Goal: Complete application form

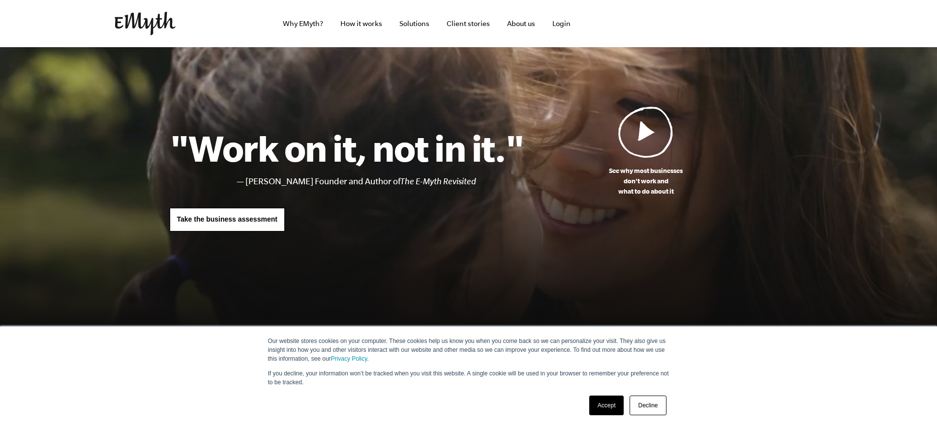
click at [228, 217] on span "Take the business assessment" at bounding box center [227, 219] width 100 height 8
click at [653, 404] on link "Decline" at bounding box center [647, 406] width 36 height 20
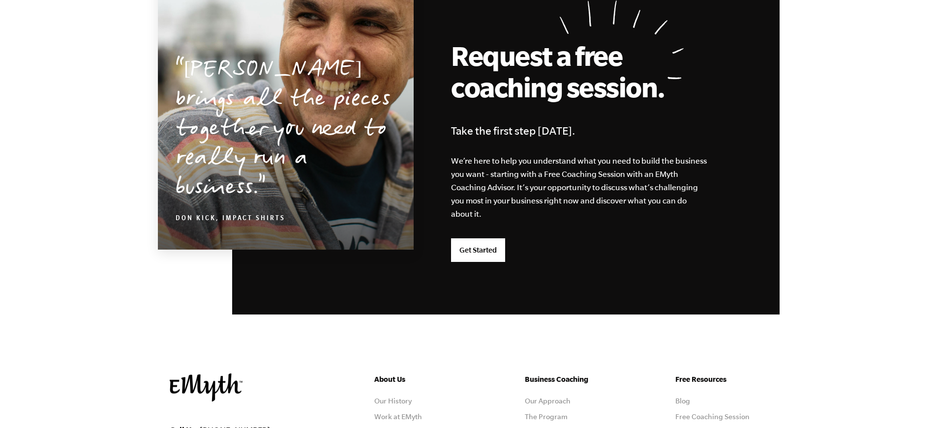
scroll to position [2603, 0]
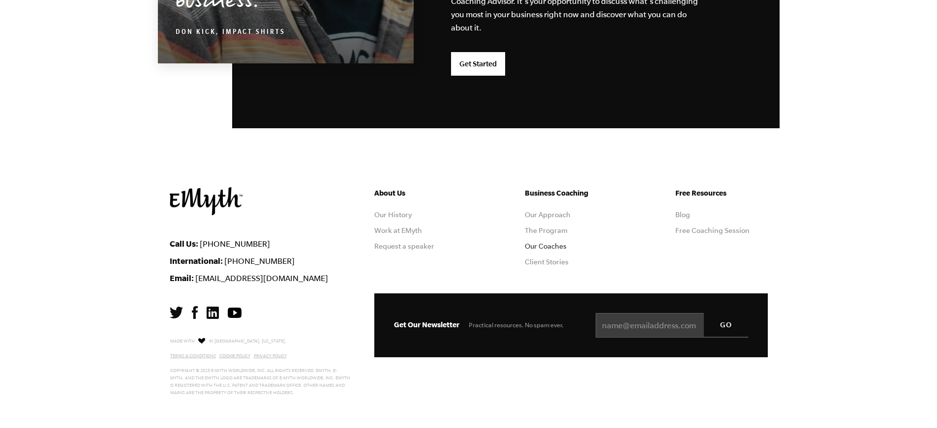
click at [563, 243] on link "Our Coaches" at bounding box center [546, 246] width 42 height 8
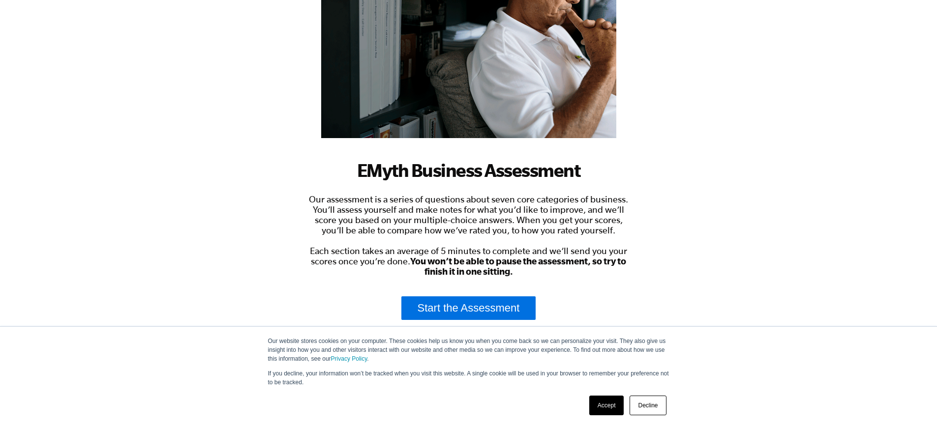
scroll to position [157, 0]
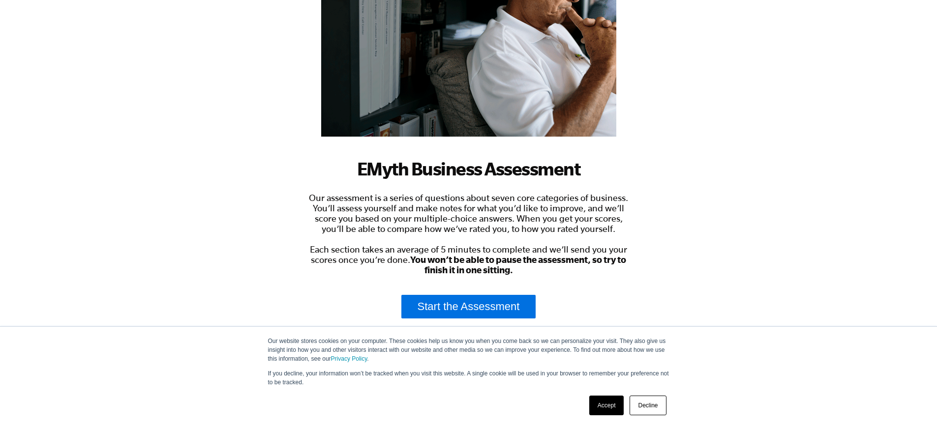
click at [603, 403] on link "Accept" at bounding box center [606, 406] width 35 height 20
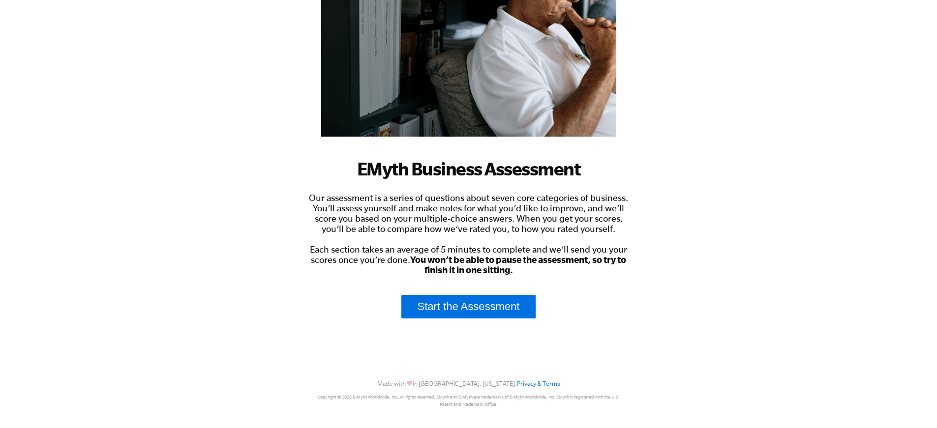
scroll to position [0, 0]
click at [505, 312] on link "Start the Assessment" at bounding box center [468, 307] width 135 height 24
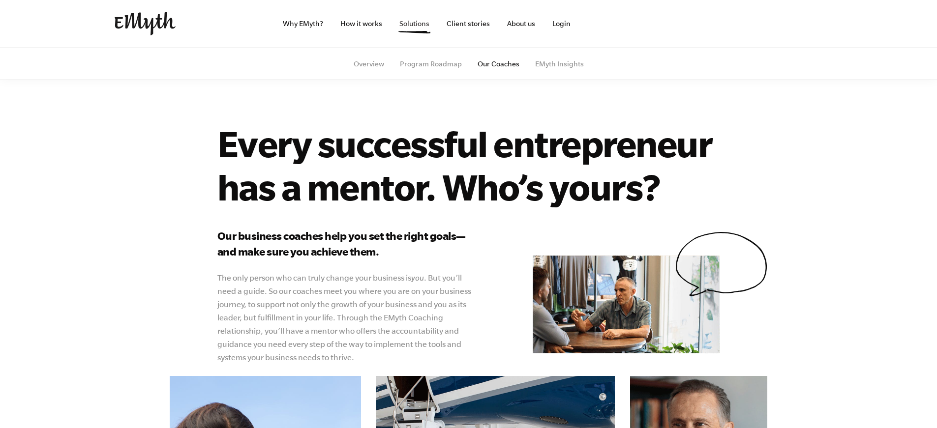
click at [409, 21] on link "Solutions" at bounding box center [414, 23] width 46 height 47
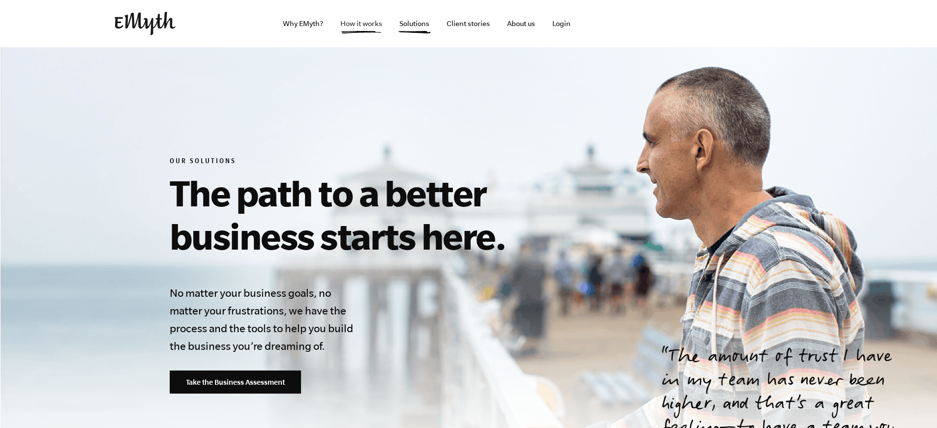
click at [367, 26] on link "How it works" at bounding box center [361, 23] width 58 height 47
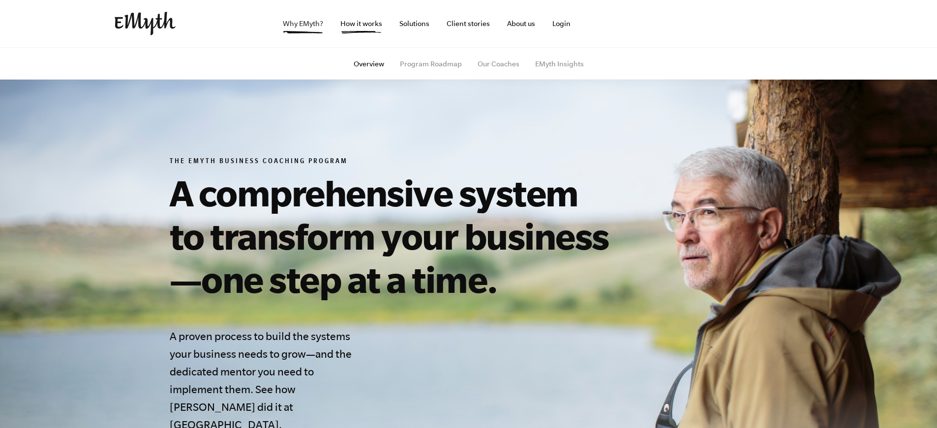
click at [307, 22] on link "Why EMyth?" at bounding box center [303, 23] width 56 height 47
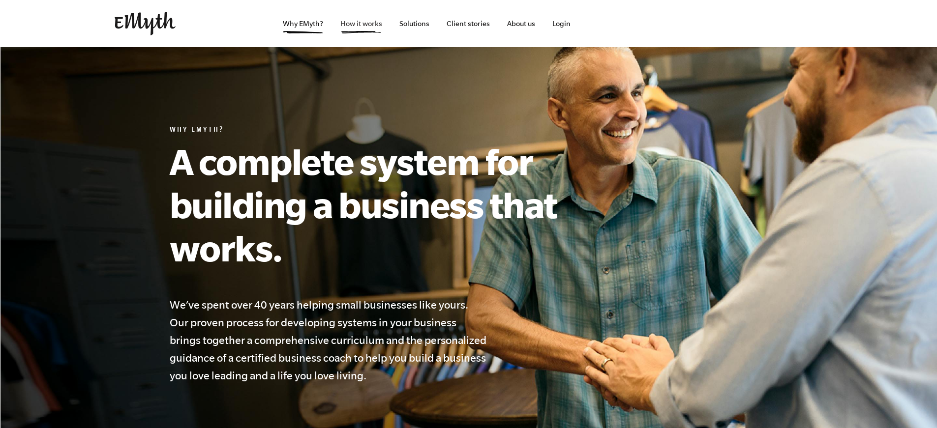
click at [365, 26] on link "How it works" at bounding box center [361, 23] width 58 height 47
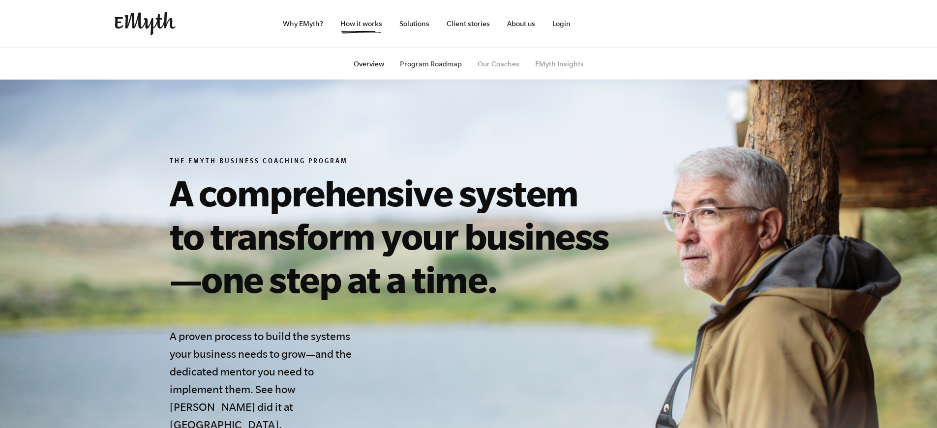
click at [434, 60] on link "Program Roadmap" at bounding box center [431, 64] width 62 height 8
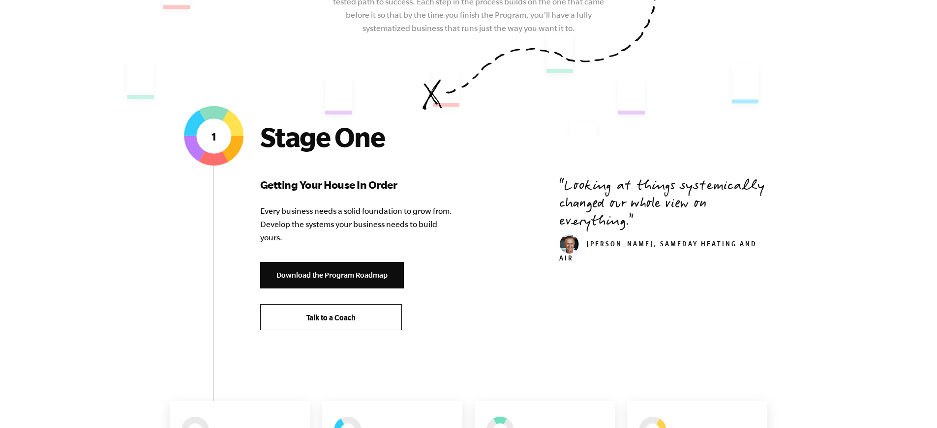
scroll to position [295, 0]
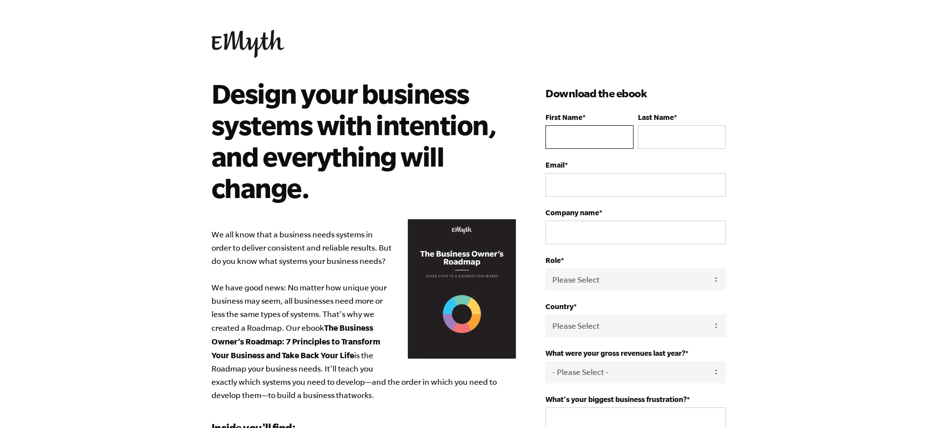
click at [595, 133] on input "First Name *" at bounding box center [589, 137] width 88 height 24
type input "shabana"
type input "Jabine"
type input "[EMAIL_ADDRESS][DOMAIN_NAME]"
select select "United Kingdom"
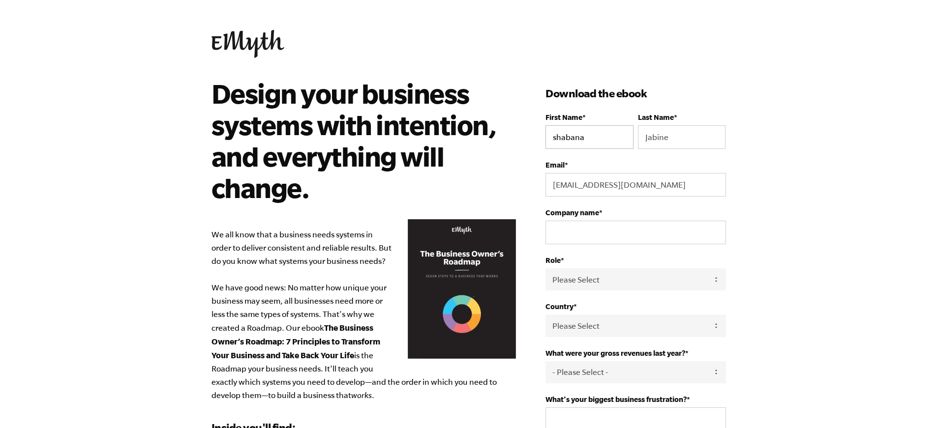
type input "+447507666384"
click at [597, 235] on input "Company name *" at bounding box center [635, 233] width 180 height 24
type input "Coaching Service"
click at [647, 287] on select "Please Select Owner Partner / Co-Owner Executive Employee / Other" at bounding box center [635, 279] width 180 height 22
select select "Owner"
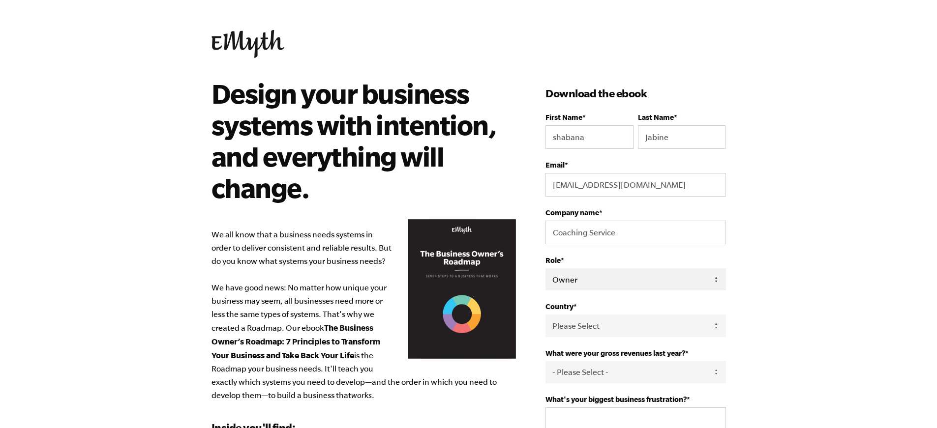
click at [545, 268] on select "Please Select Owner Partner / Co-Owner Executive Employee / Other" at bounding box center [635, 279] width 180 height 22
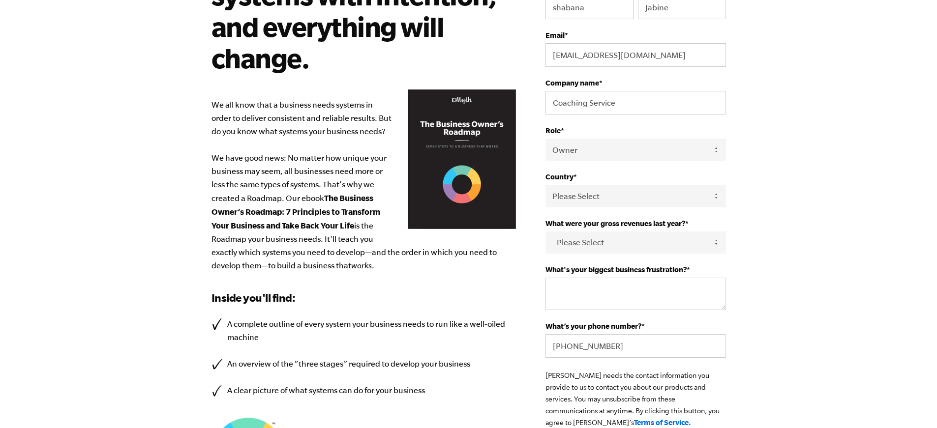
scroll to position [148, 0]
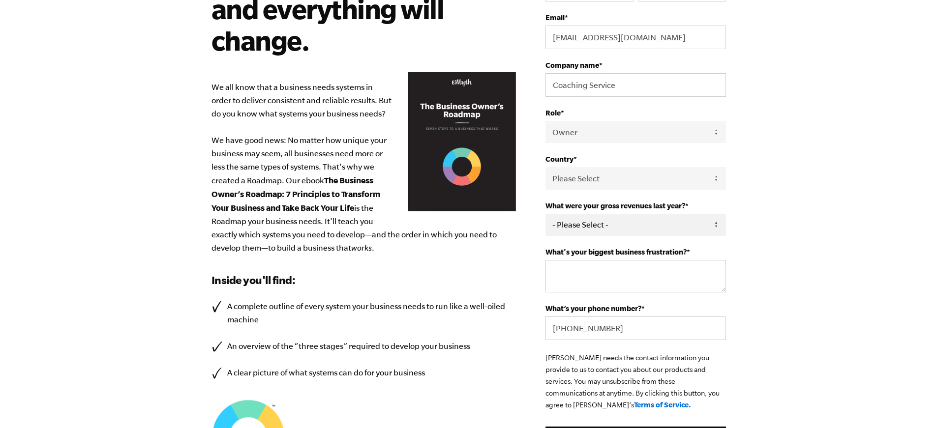
click at [656, 220] on select "- Please Select - 0-75K 76-150K 151-275K 276-500K 501-750K 751-1M 1-2.5M 2.5-5M…" at bounding box center [635, 225] width 180 height 22
select select "0-75K"
click at [545, 214] on select "- Please Select - 0-75K 76-150K 151-275K 276-500K 501-750K 751-1M 1-2.5M 2.5-5M…" at bounding box center [635, 225] width 180 height 22
click at [671, 280] on textarea "What's your biggest business frustration? *" at bounding box center [635, 276] width 180 height 32
type textarea "Consistency in my business, over-stretched."
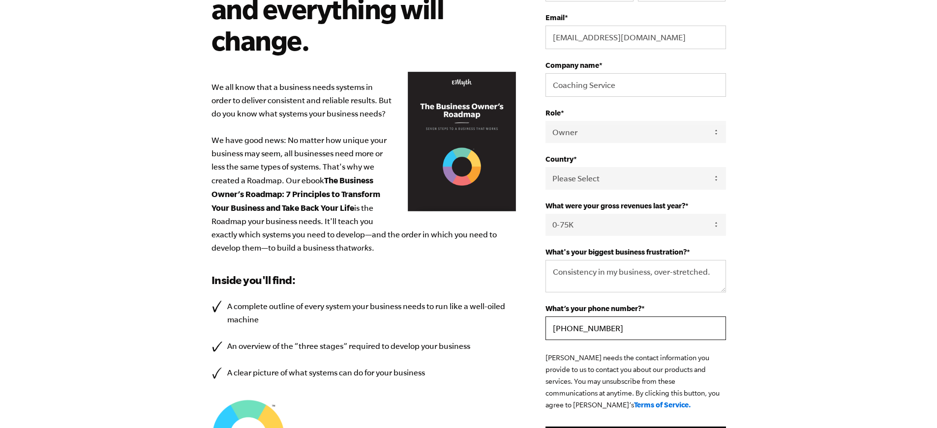
drag, startPoint x: 622, startPoint y: 333, endPoint x: 598, endPoint y: 332, distance: 23.6
click at [598, 332] on input "+447507666384" at bounding box center [635, 329] width 180 height 24
type input "+447507666300"
click at [789, 281] on html "Design your business systems with intention, and everything will change. We all…" at bounding box center [468, 66] width 937 height 428
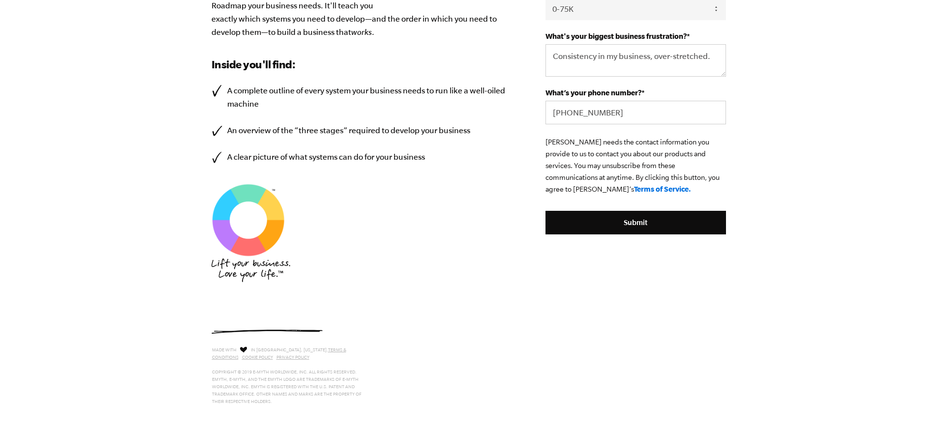
scroll to position [372, 0]
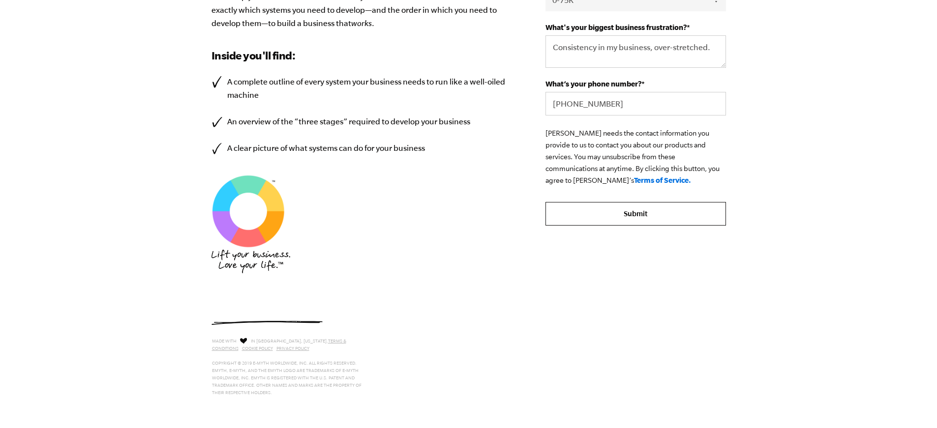
click at [621, 219] on input "Submit" at bounding box center [635, 214] width 180 height 24
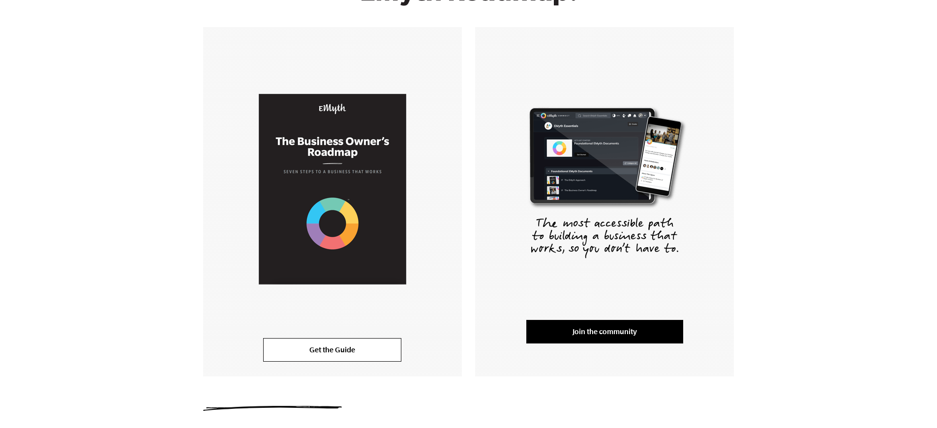
scroll to position [241, 0]
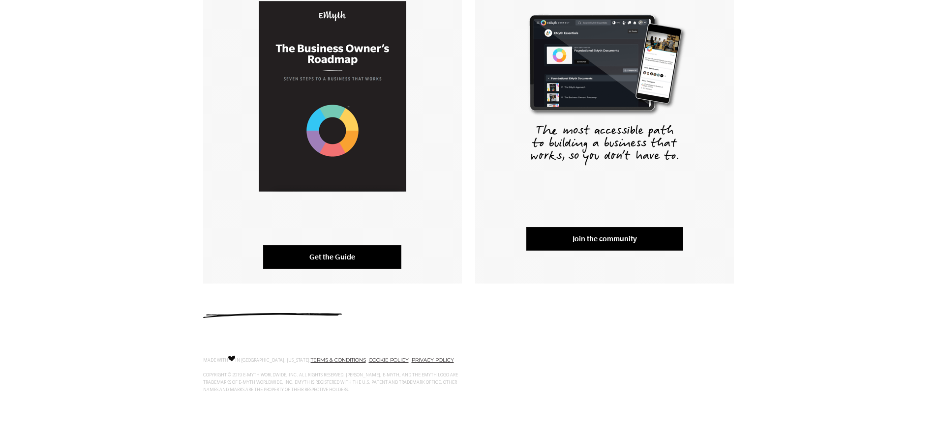
click at [328, 261] on link "Get the Guide" at bounding box center [332, 257] width 138 height 24
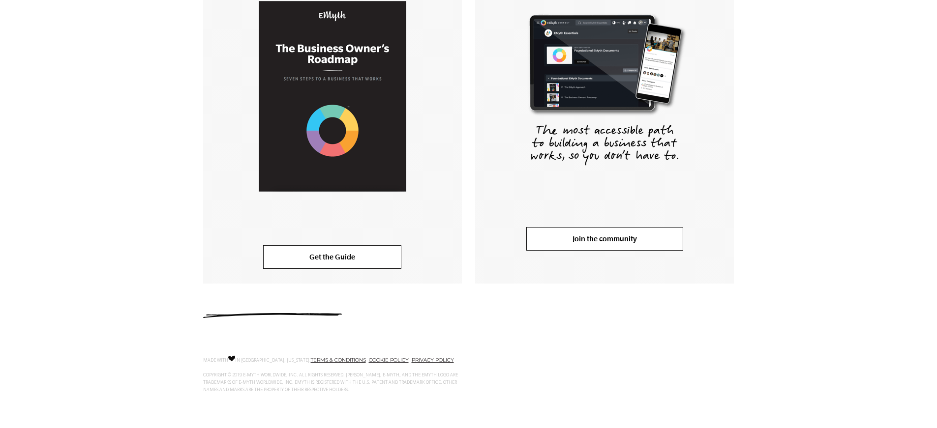
click at [635, 241] on link "Join the community" at bounding box center [604, 239] width 157 height 24
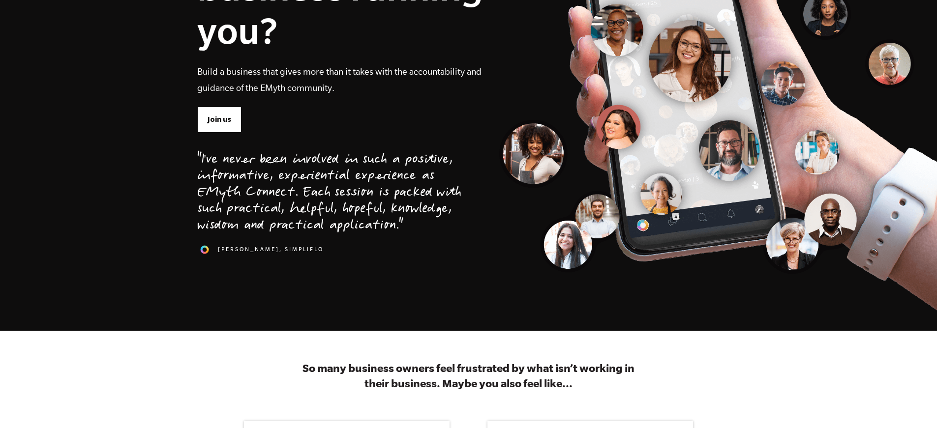
scroll to position [197, 0]
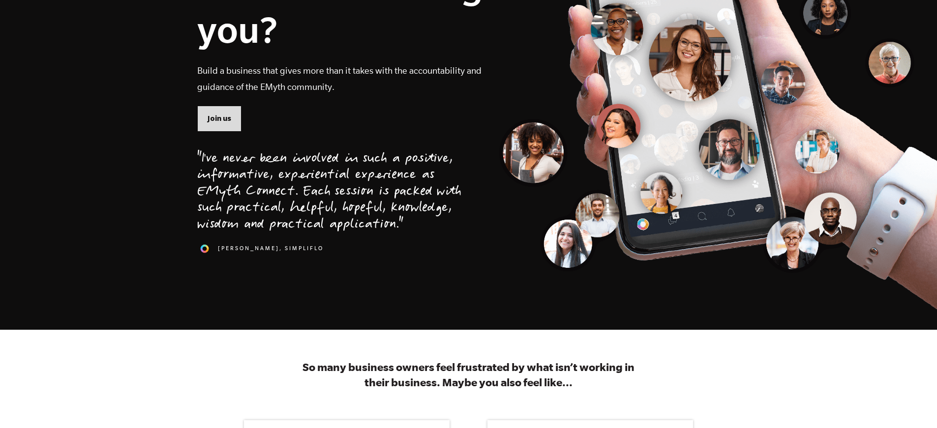
click at [220, 121] on span "Join us" at bounding box center [220, 118] width 24 height 11
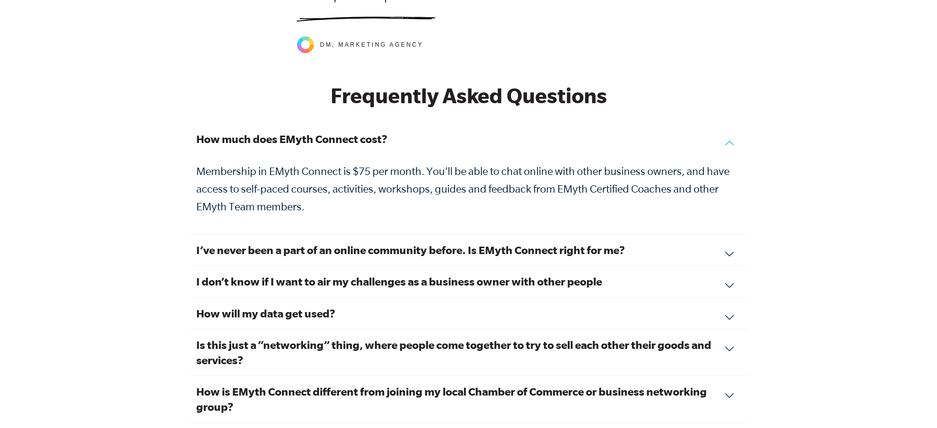
scroll to position [3268, 0]
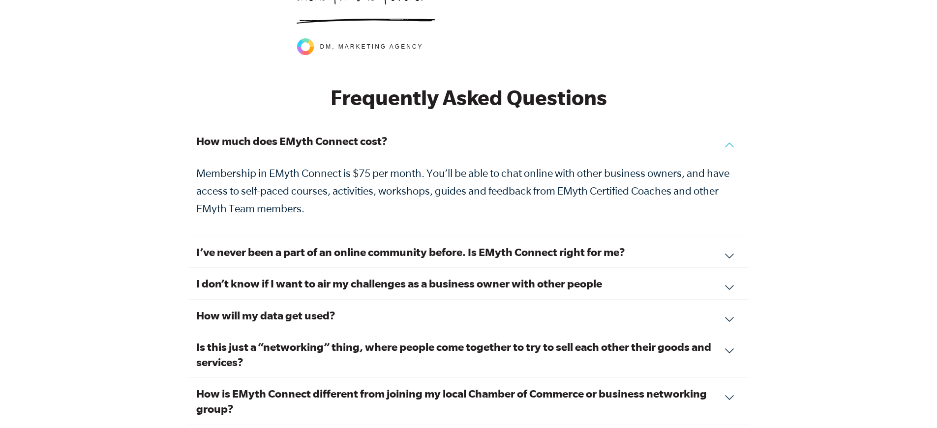
click at [637, 248] on div "I’ve never been a part of an online community before. Is EMyth Connect right fo…" at bounding box center [468, 252] width 561 height 31
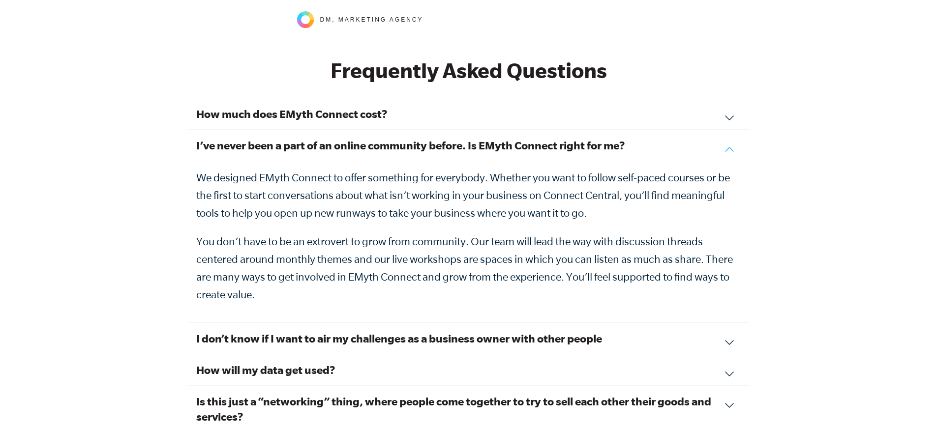
scroll to position [3366, 0]
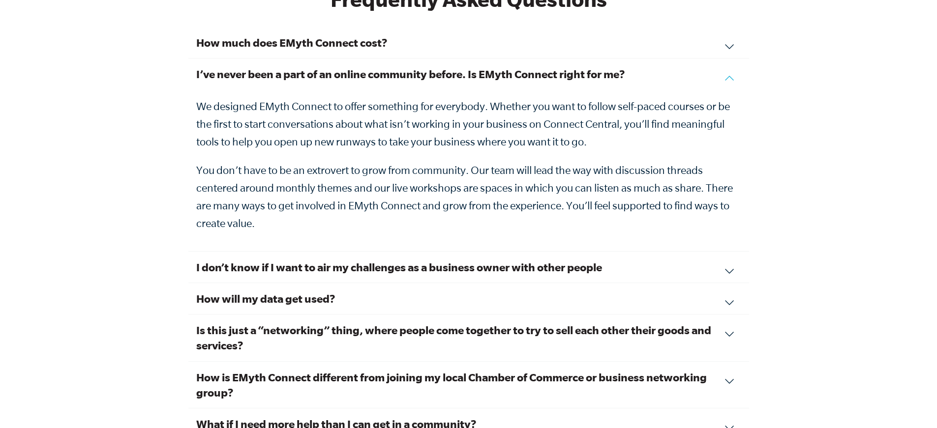
click at [491, 268] on div "I don’t know if I want to air my challenges as a business owner with other peop…" at bounding box center [468, 267] width 561 height 31
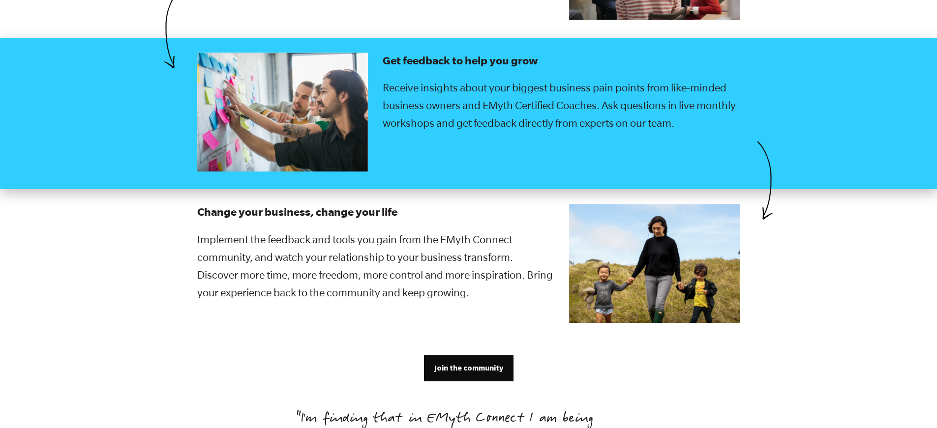
scroll to position [1842, 0]
